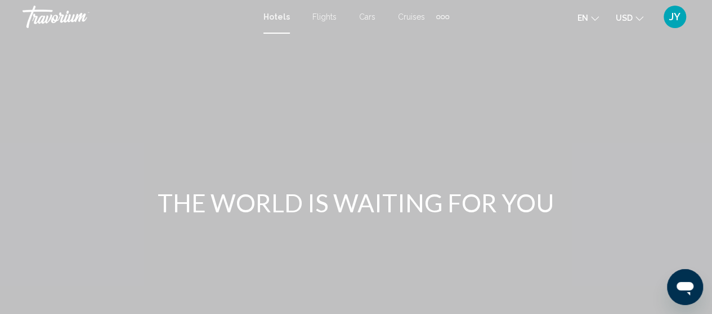
click at [445, 16] on div "Extra navigation items" at bounding box center [447, 17] width 4 height 4
click at [519, 74] on div "Main content" at bounding box center [356, 169] width 712 height 338
click at [640, 19] on icon "Change currency" at bounding box center [639, 18] width 8 height 5
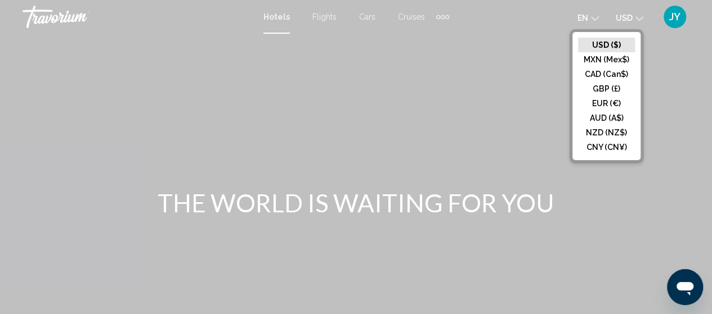
click at [513, 115] on div "Main content" at bounding box center [356, 169] width 712 height 338
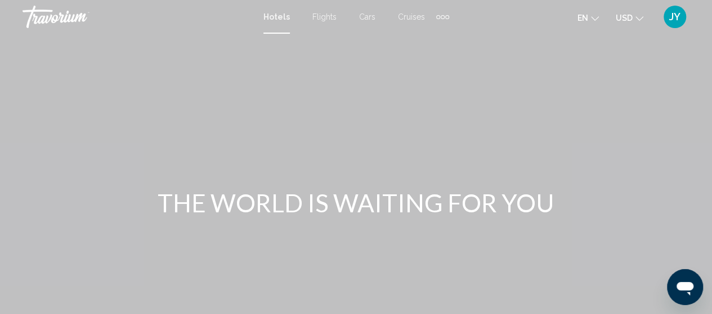
click at [594, 19] on icon "Change language" at bounding box center [595, 19] width 8 height 8
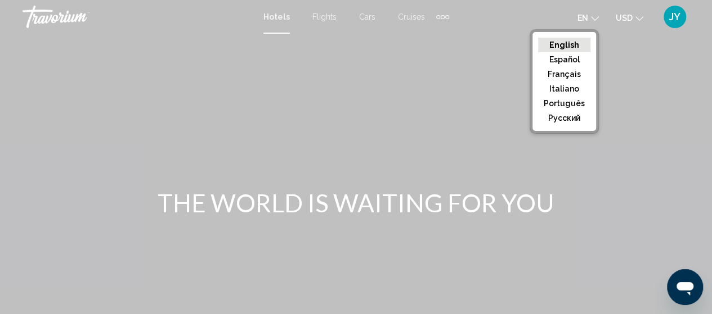
click at [618, 43] on div "Main content" at bounding box center [356, 169] width 712 height 338
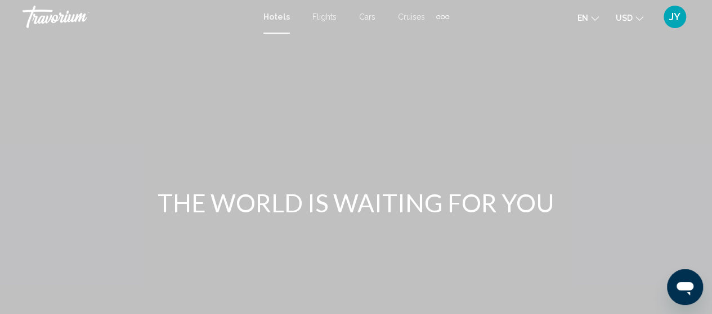
click at [672, 21] on span "JY" at bounding box center [674, 16] width 11 height 11
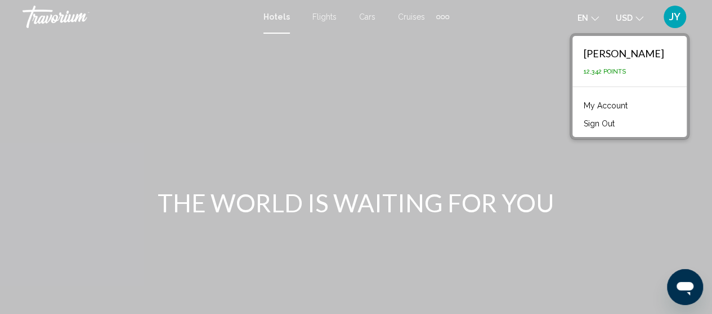
click at [622, 106] on link "My Account" at bounding box center [605, 105] width 55 height 15
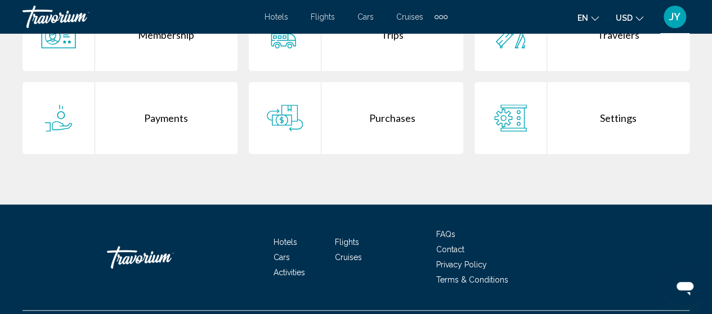
scroll to position [293, 0]
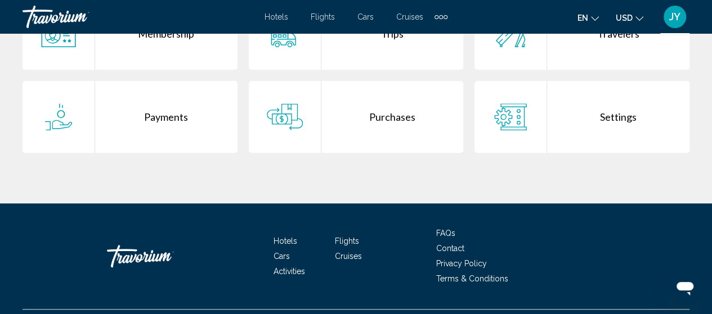
click at [390, 122] on div "Purchases" at bounding box center [392, 117] width 142 height 72
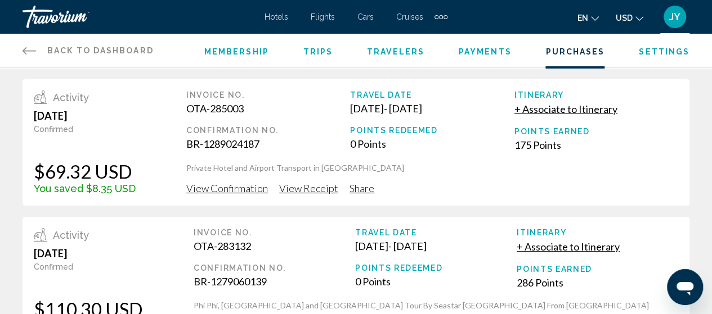
click at [33, 50] on icon "Main content" at bounding box center [30, 51] width 14 height 14
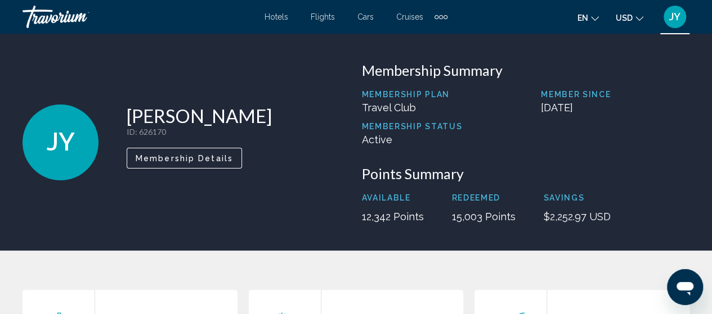
click at [280, 14] on span "Hotels" at bounding box center [276, 16] width 24 height 9
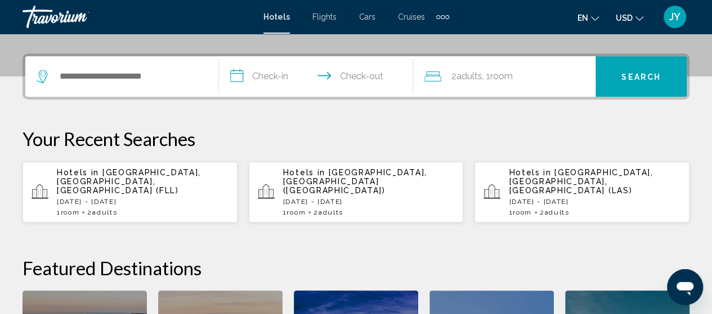
scroll to position [270, 0]
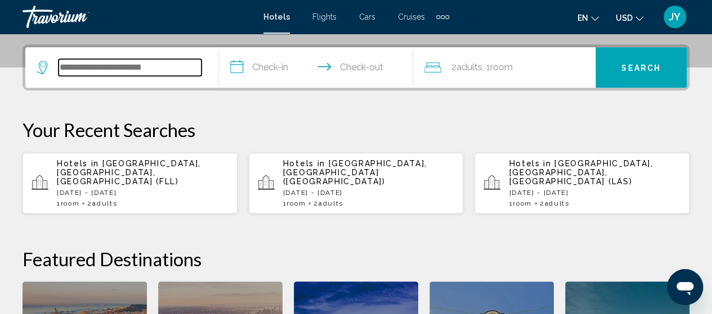
click at [82, 67] on input "Search widget" at bounding box center [130, 67] width 143 height 17
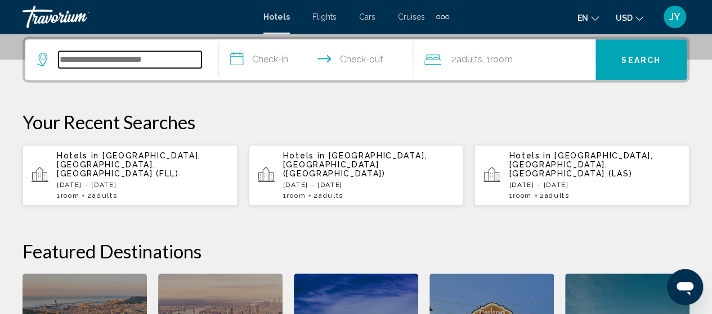
click at [82, 67] on input "Search widget" at bounding box center [130, 59] width 143 height 17
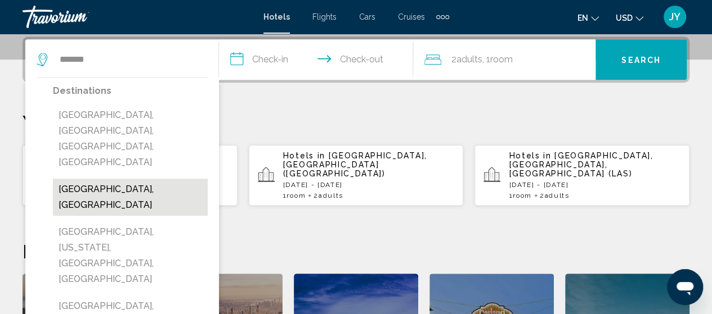
click at [88, 179] on button "[GEOGRAPHIC_DATA], [GEOGRAPHIC_DATA]" at bounding box center [130, 197] width 155 height 37
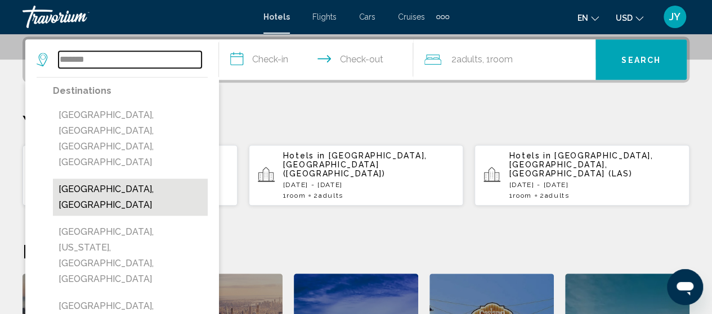
type input "**********"
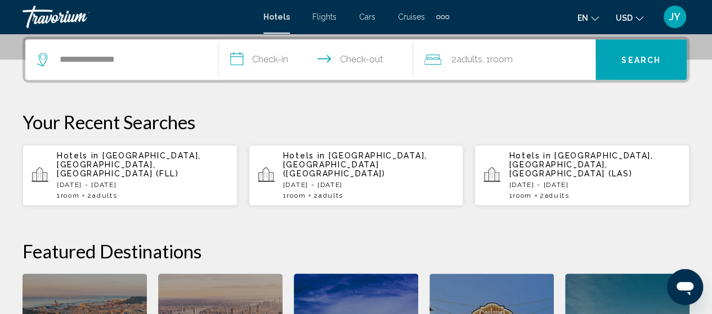
click at [253, 57] on input "**********" at bounding box center [318, 61] width 198 height 44
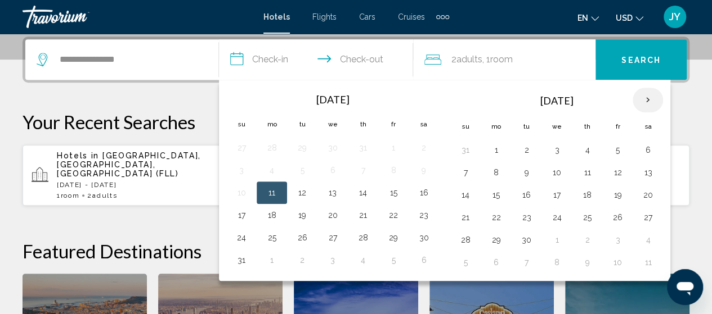
click at [641, 101] on th "Next month" at bounding box center [647, 100] width 30 height 25
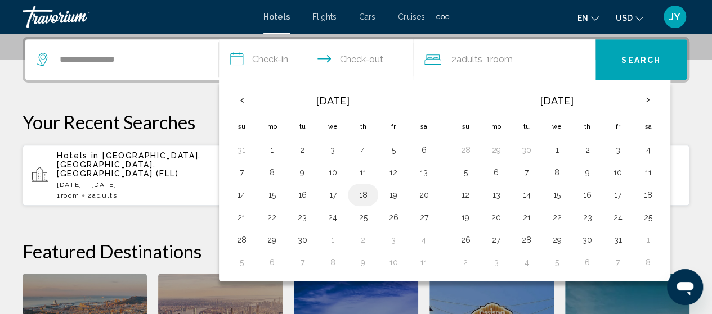
click at [361, 194] on button "18" at bounding box center [363, 195] width 18 height 16
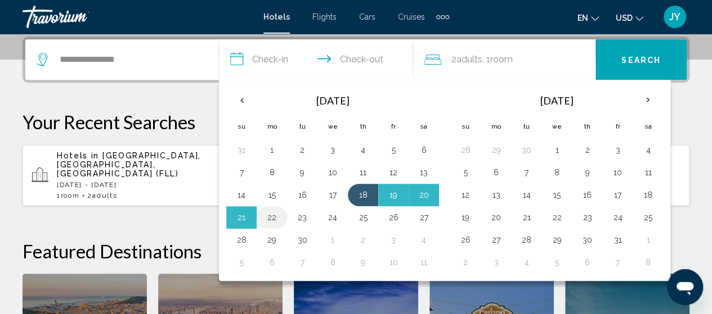
click at [272, 218] on button "22" at bounding box center [272, 218] width 18 height 16
type input "**********"
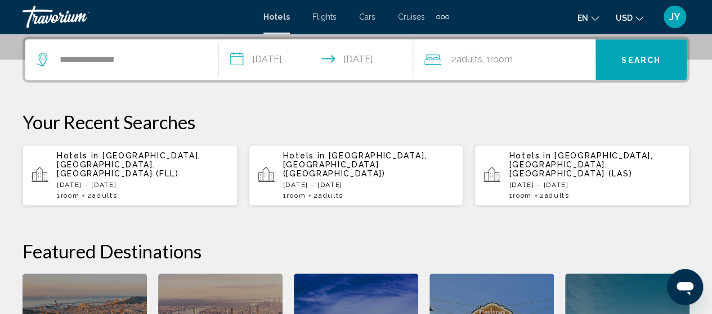
click at [568, 65] on div "2 Adult Adults , 1 Room rooms" at bounding box center [509, 60] width 171 height 16
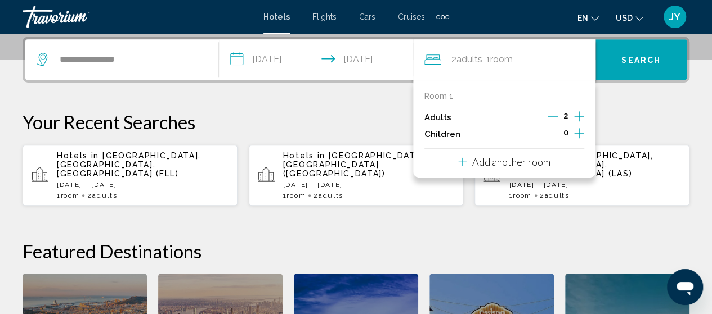
click at [630, 109] on div "**********" at bounding box center [356, 239] width 712 height 404
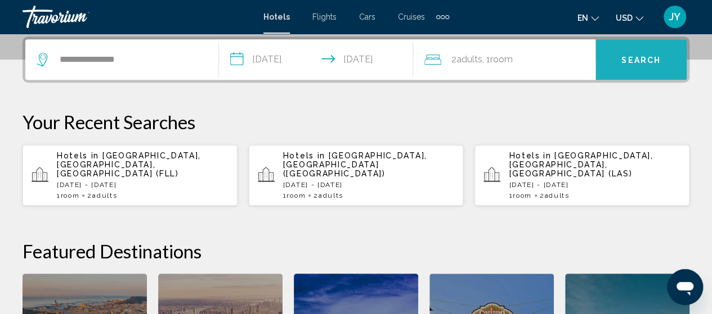
click at [637, 60] on span "Search" at bounding box center [640, 60] width 39 height 9
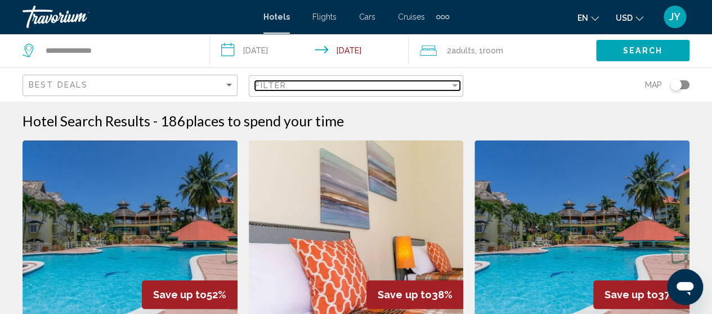
click at [457, 85] on div "Filter" at bounding box center [455, 85] width 6 height 3
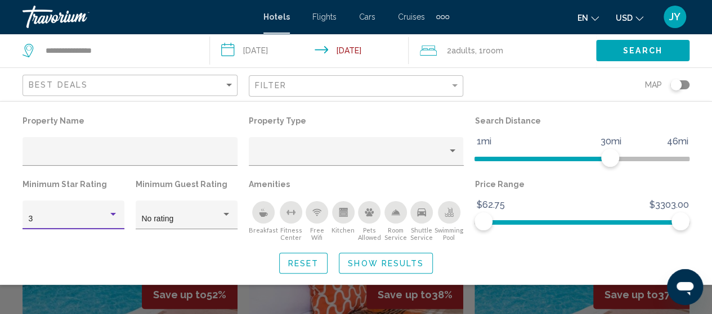
click at [114, 217] on div "Hotel Filters" at bounding box center [113, 214] width 10 height 9
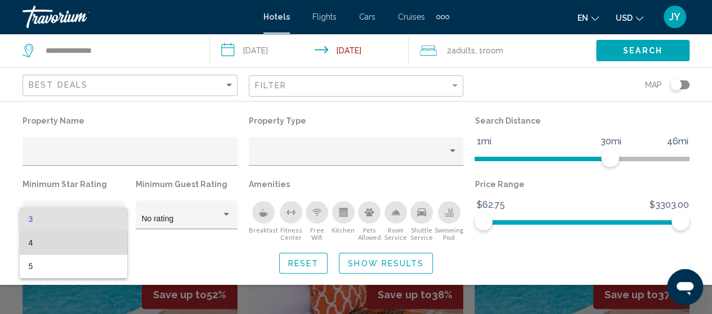
click at [88, 238] on span "4" at bounding box center [74, 243] width 90 height 24
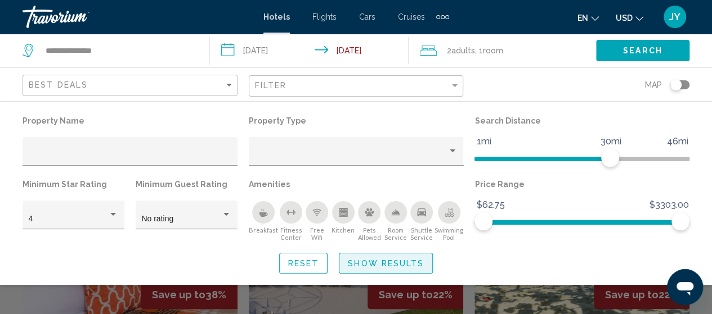
click at [389, 260] on span "Show Results" at bounding box center [386, 263] width 76 height 9
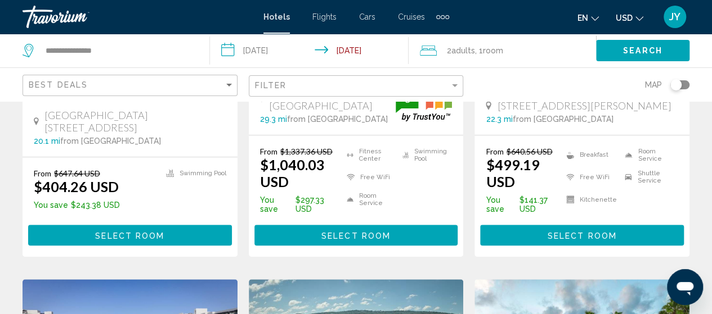
scroll to position [270, 0]
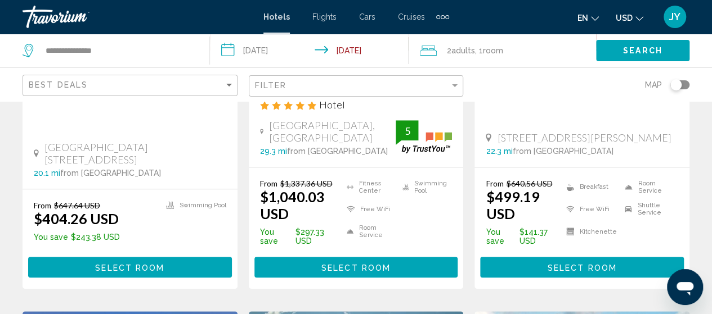
click at [310, 238] on p "You save $297.33 USD" at bounding box center [300, 237] width 81 height 18
click at [381, 266] on span "Select Room" at bounding box center [355, 267] width 69 height 9
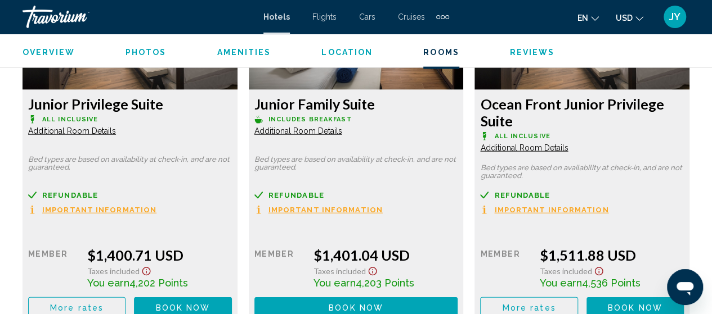
scroll to position [3467, 0]
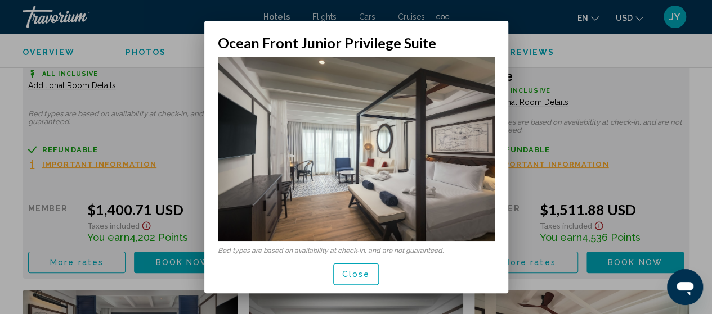
click at [448, 29] on mat-dialog-container "Ocean Front Junior Privilege Suite Bed types are based on availability at check…" at bounding box center [356, 157] width 304 height 273
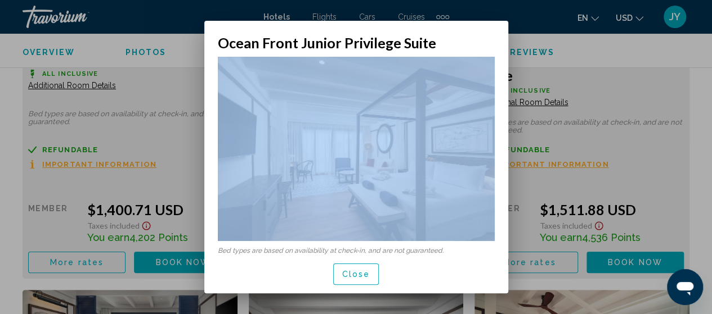
click at [448, 29] on mat-dialog-container "Ocean Front Junior Privilege Suite Bed types are based on availability at check…" at bounding box center [356, 157] width 304 height 273
click at [354, 282] on button "Close" at bounding box center [356, 274] width 46 height 21
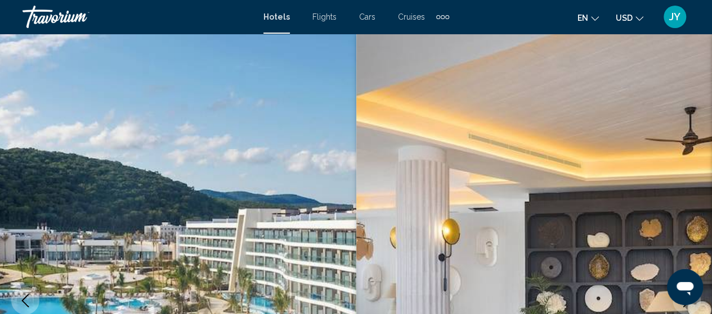
scroll to position [3467, 0]
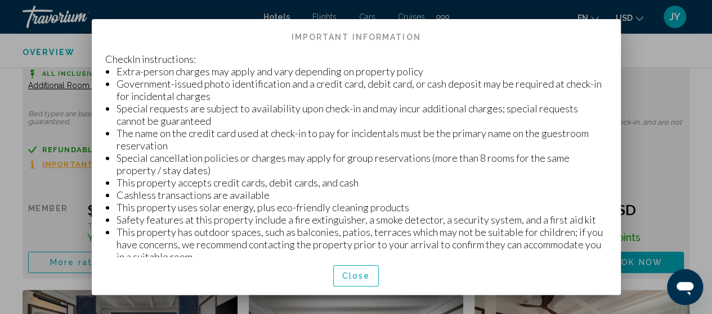
scroll to position [0, 0]
click at [345, 278] on span "Close" at bounding box center [356, 276] width 28 height 9
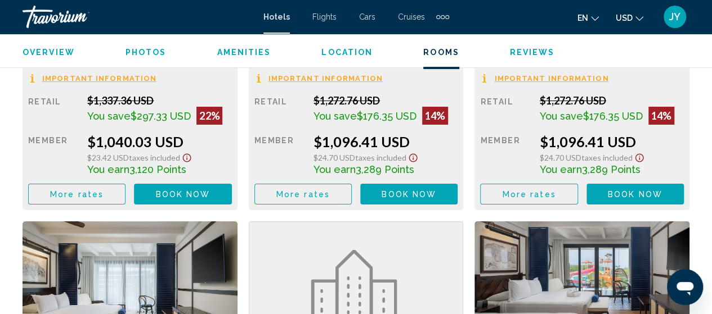
scroll to position [2010, 0]
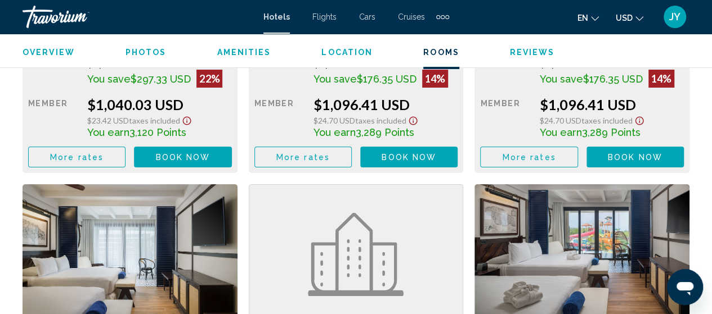
click at [104, 153] on span "More rates" at bounding box center [76, 157] width 53 height 9
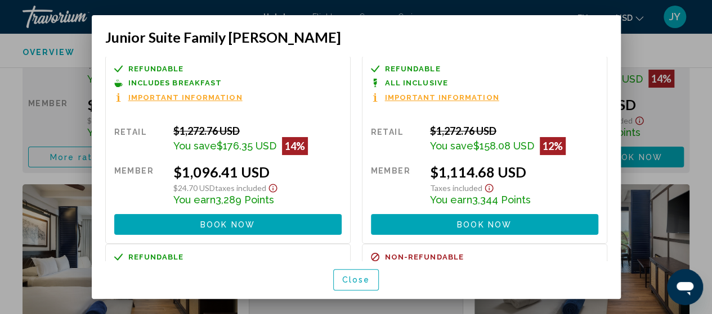
scroll to position [0, 0]
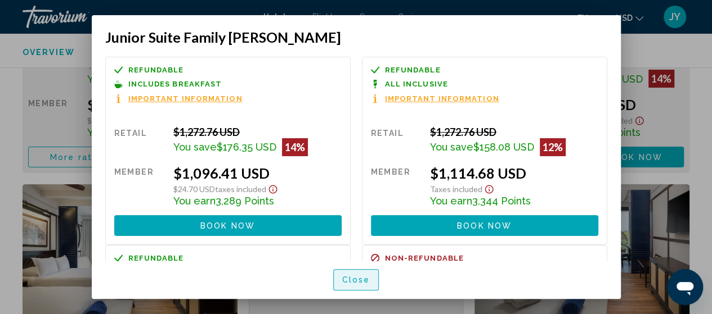
click at [345, 286] on button "Close" at bounding box center [356, 279] width 46 height 21
